Goal: Transaction & Acquisition: Obtain resource

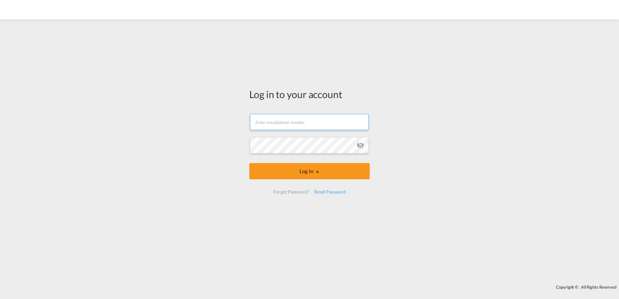
click at [321, 124] on input "text" at bounding box center [309, 122] width 119 height 16
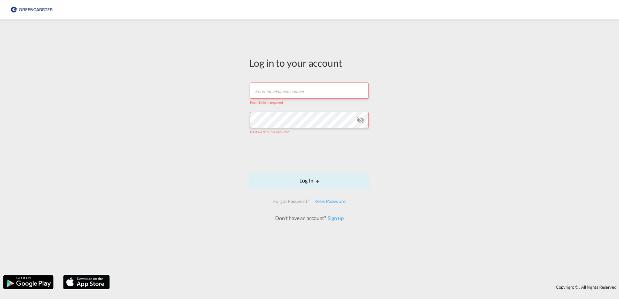
click at [304, 95] on input "text" at bounding box center [309, 91] width 119 height 16
type input "[EMAIL_ADDRESS][DOMAIN_NAME]"
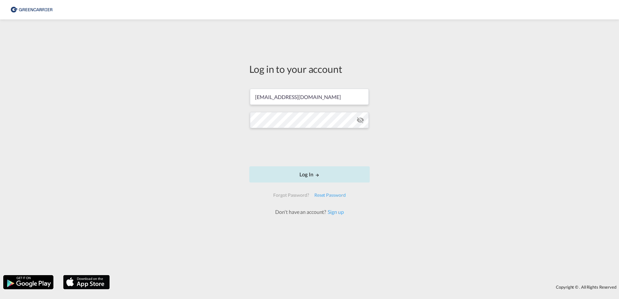
click at [310, 177] on button "Log In" at bounding box center [309, 174] width 120 height 16
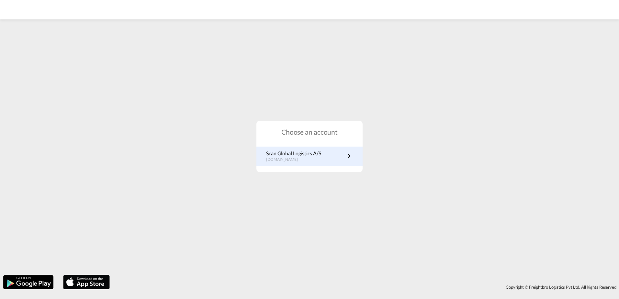
click at [289, 163] on div "Scan Global Logistics A/S [DOMAIN_NAME]" at bounding box center [309, 156] width 106 height 19
click at [301, 159] on p "[DOMAIN_NAME]" at bounding box center [293, 160] width 55 height 6
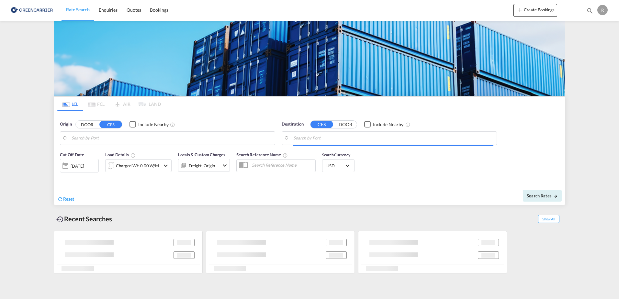
type input "DK-9210, Aalborg Soe, Hans Egedes, Noevling, Soender Tranders"
type input "Ouagadougou, BFOUA"
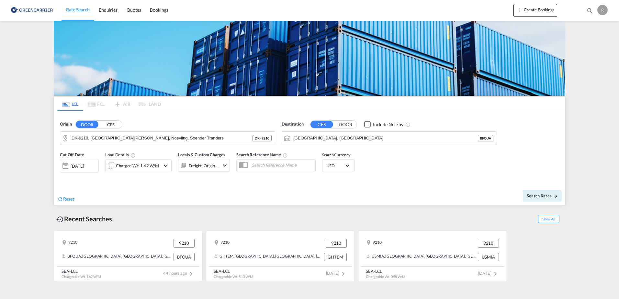
click at [98, 104] on md-pagination-wrapper "LCL FCL AIR LAND" at bounding box center [109, 104] width 104 height 14
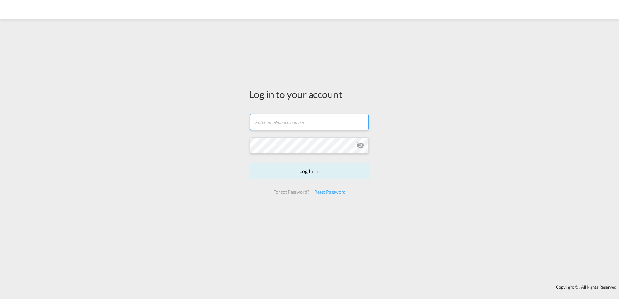
click at [316, 123] on input "text" at bounding box center [309, 122] width 119 height 16
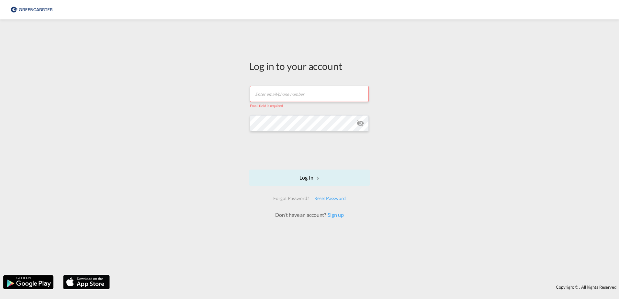
click at [294, 94] on input "text" at bounding box center [309, 94] width 119 height 16
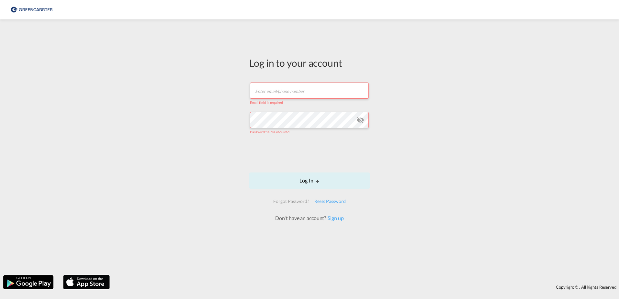
type input "[EMAIL_ADDRESS][DOMAIN_NAME]"
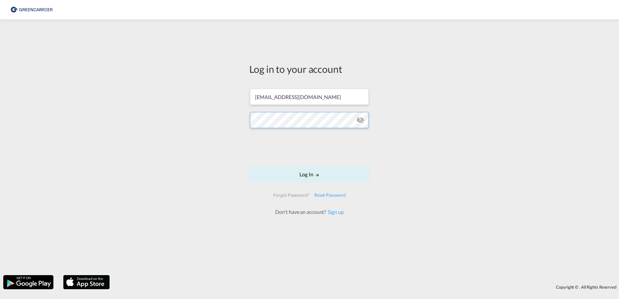
click at [135, 104] on div "Log in to your account [EMAIL_ADDRESS][DOMAIN_NAME] Log In Forgot Password? Res…" at bounding box center [309, 147] width 619 height 249
click at [341, 178] on button "Log In" at bounding box center [309, 174] width 120 height 16
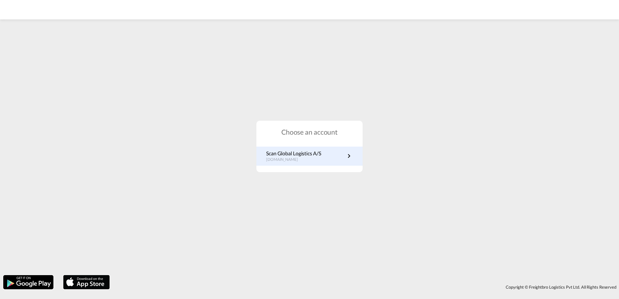
click at [340, 156] on link "Scan Global Logistics A/S [DOMAIN_NAME]" at bounding box center [309, 156] width 87 height 13
click at [322, 159] on link "Scan Global Logistics A/S [DOMAIN_NAME]" at bounding box center [309, 156] width 87 height 13
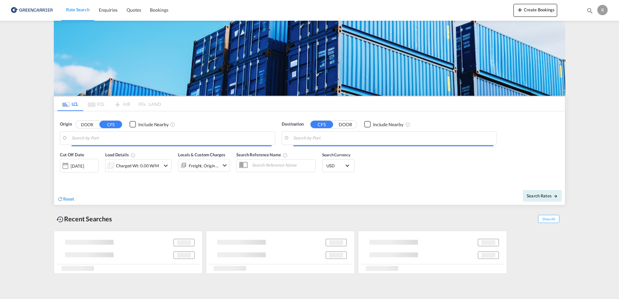
type input "DK-9210, [GEOGRAPHIC_DATA][PERSON_NAME], Noevling, Soender Tranders"
type input "Ouagadougou, BFOUA"
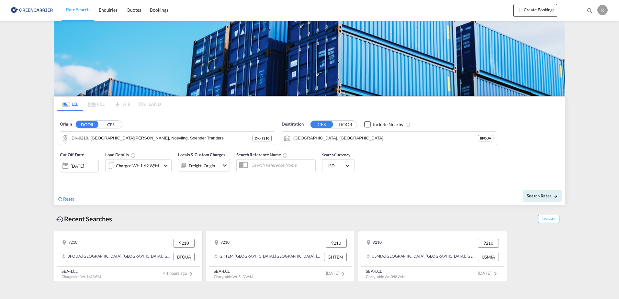
click at [268, 165] on input "text" at bounding box center [282, 165] width 67 height 10
click at [294, 167] on input "sdkygcm057605" at bounding box center [282, 165] width 67 height 10
type input "sdkygcm057605"
click at [76, 121] on button "DOOR" at bounding box center [87, 124] width 23 height 7
click at [293, 165] on input "sdkygcm057605" at bounding box center [282, 165] width 67 height 10
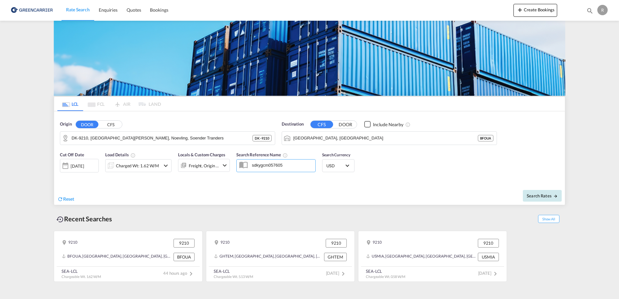
click at [546, 196] on span "Search Rates" at bounding box center [541, 195] width 31 height 5
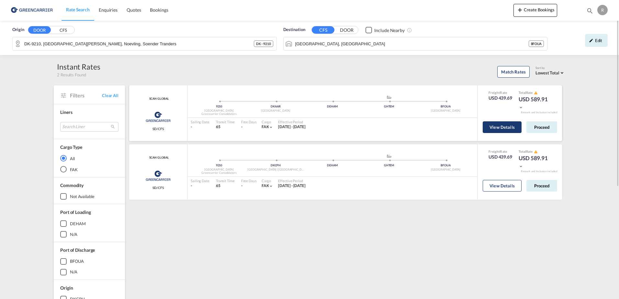
click at [508, 128] on button "View Details" at bounding box center [501, 127] width 39 height 12
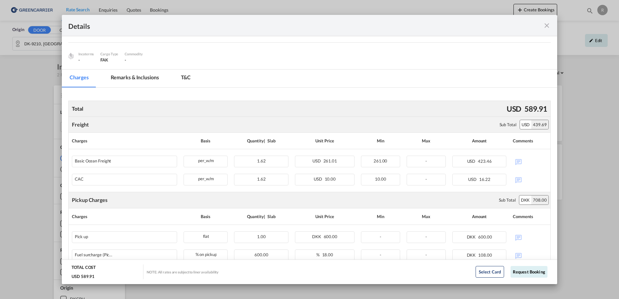
scroll to position [97, 0]
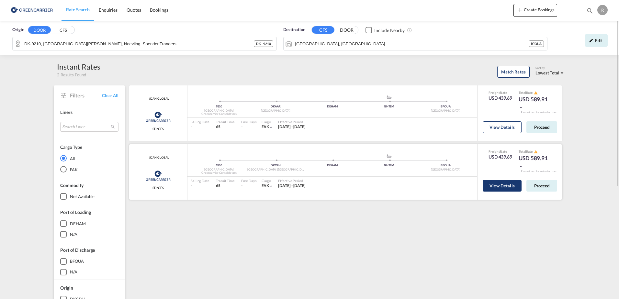
click at [497, 183] on button "View Details" at bounding box center [501, 186] width 39 height 12
click at [591, 42] on md-icon "icon-pencil" at bounding box center [591, 40] width 5 height 5
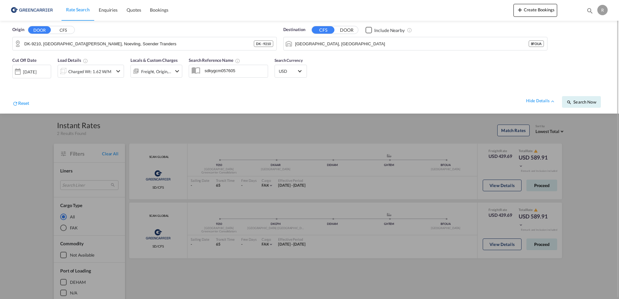
drag, startPoint x: 227, startPoint y: 73, endPoint x: 204, endPoint y: 77, distance: 23.4
click at [212, 75] on md-input-container "sdkygcm057605" at bounding box center [228, 71] width 79 height 13
click at [241, 76] on md-input-container "sdkygcm057605" at bounding box center [228, 71] width 79 height 13
click at [259, 130] on div at bounding box center [309, 149] width 619 height 299
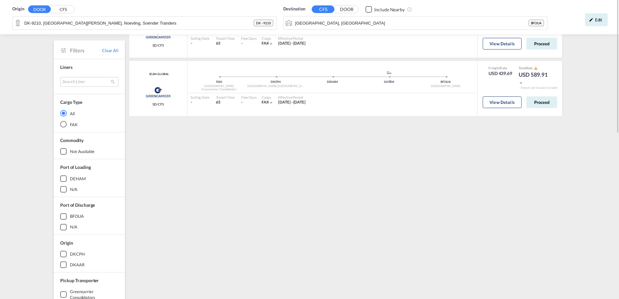
scroll to position [0, 0]
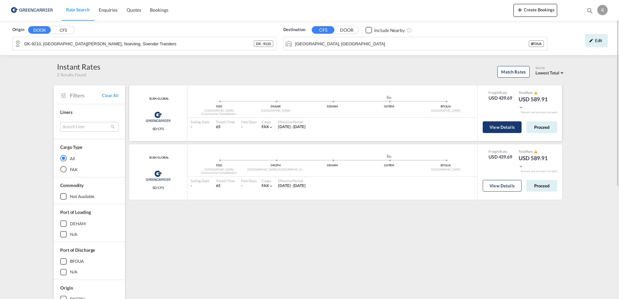
click at [499, 132] on button "View Details" at bounding box center [501, 127] width 39 height 12
click at [508, 187] on button "View Details" at bounding box center [501, 186] width 39 height 12
click at [161, 7] on span "Bookings" at bounding box center [159, 10] width 18 height 6
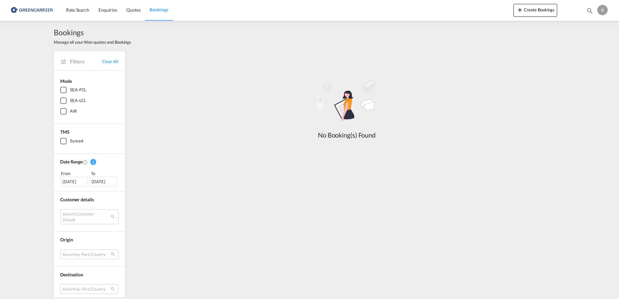
click at [70, 60] on span "Filters" at bounding box center [86, 61] width 32 height 7
click at [70, 62] on span "Filters" at bounding box center [86, 61] width 32 height 7
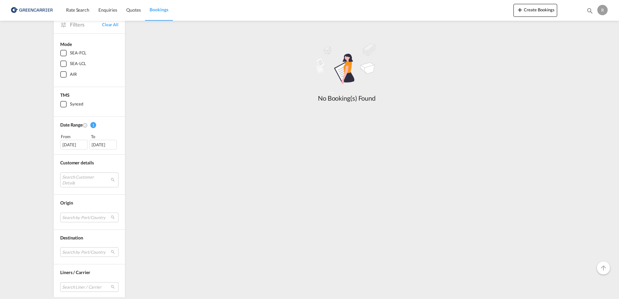
scroll to position [76, 0]
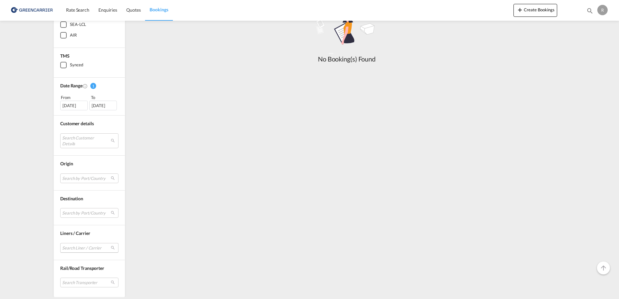
click at [93, 247] on md-select "Search Liner / Carrier greencarrier consolidators Done" at bounding box center [89, 248] width 58 height 10
click at [218, 238] on md-backdrop at bounding box center [309, 149] width 619 height 299
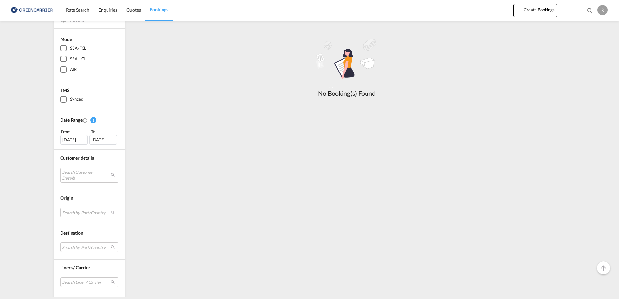
scroll to position [0, 0]
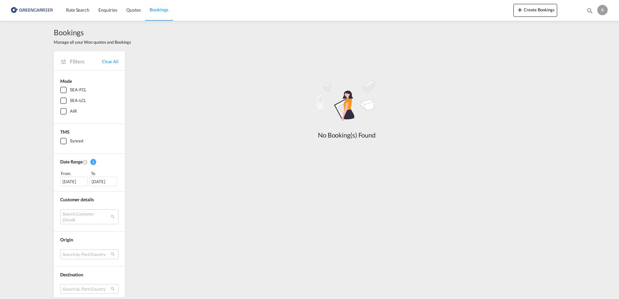
drag, startPoint x: 315, startPoint y: 109, endPoint x: 310, endPoint y: 101, distance: 9.6
click at [315, 109] on md-icon ".a{fill:#3f3d56;}.b,.l,.r,.t{fill:#fff;}.c{fill:#cecece;}.d{fill:url(#a_cache75…" at bounding box center [346, 103] width 97 height 53
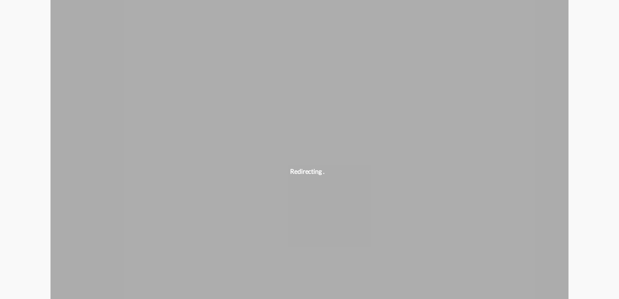
type input "DK-9210, [GEOGRAPHIC_DATA][PERSON_NAME], Noevling, Soender Tranders"
type input "[GEOGRAPHIC_DATA], [GEOGRAPHIC_DATA]"
